Goal: Information Seeking & Learning: Learn about a topic

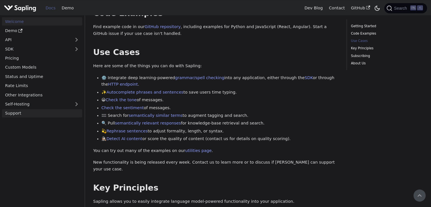
scroll to position [49, 0]
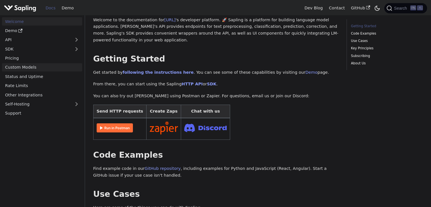
click at [29, 68] on link "Custom Models" at bounding box center [42, 67] width 80 height 8
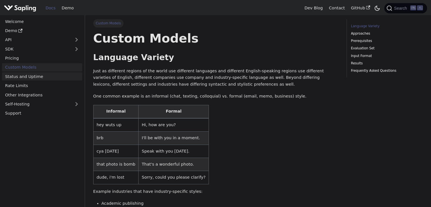
click at [40, 81] on link "Status and Uptime" at bounding box center [42, 76] width 80 height 8
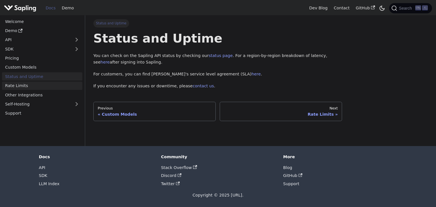
click at [16, 87] on link "Rate Limits" at bounding box center [42, 86] width 80 height 8
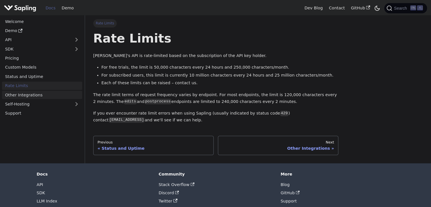
click at [27, 94] on link "Other Integrations" at bounding box center [42, 95] width 80 height 8
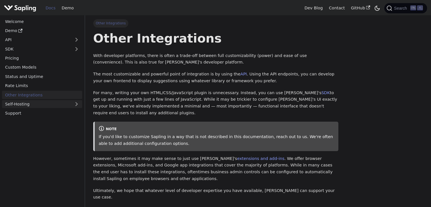
click at [22, 103] on link "Self-Hosting" at bounding box center [42, 104] width 80 height 8
click at [22, 114] on link "Overview" at bounding box center [43, 113] width 77 height 8
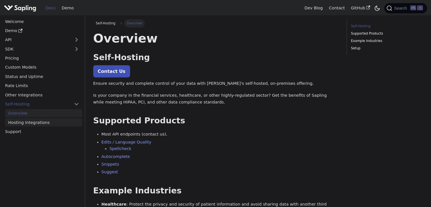
click at [26, 121] on link "Hosting Integrations" at bounding box center [43, 122] width 77 height 8
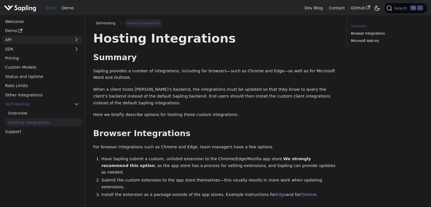
click at [20, 39] on link "API" at bounding box center [36, 40] width 69 height 8
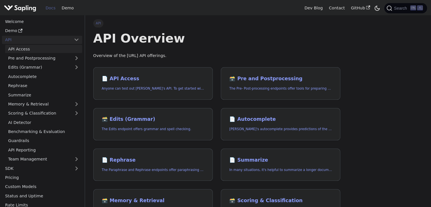
click at [19, 47] on link "API Access" at bounding box center [43, 49] width 77 height 8
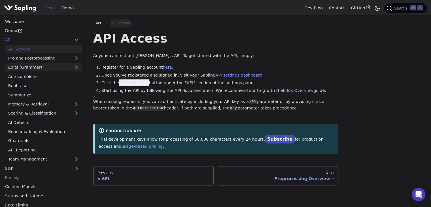
click at [22, 64] on link "Edits (Grammar)" at bounding box center [43, 67] width 77 height 8
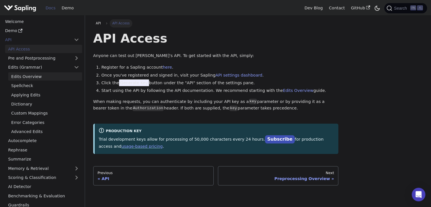
click at [26, 78] on link "Edits Overview" at bounding box center [45, 76] width 74 height 8
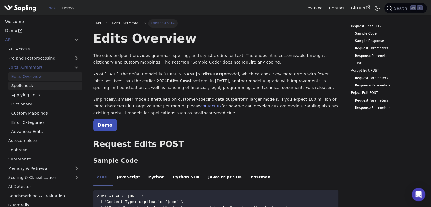
click at [27, 83] on link "Spellcheck" at bounding box center [45, 86] width 74 height 8
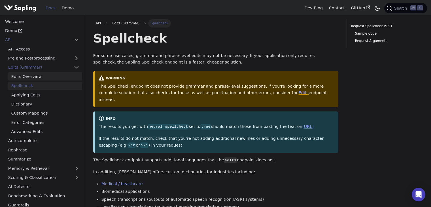
click at [26, 76] on link "Edits Overview" at bounding box center [45, 76] width 74 height 8
